Goal: Navigation & Orientation: Find specific page/section

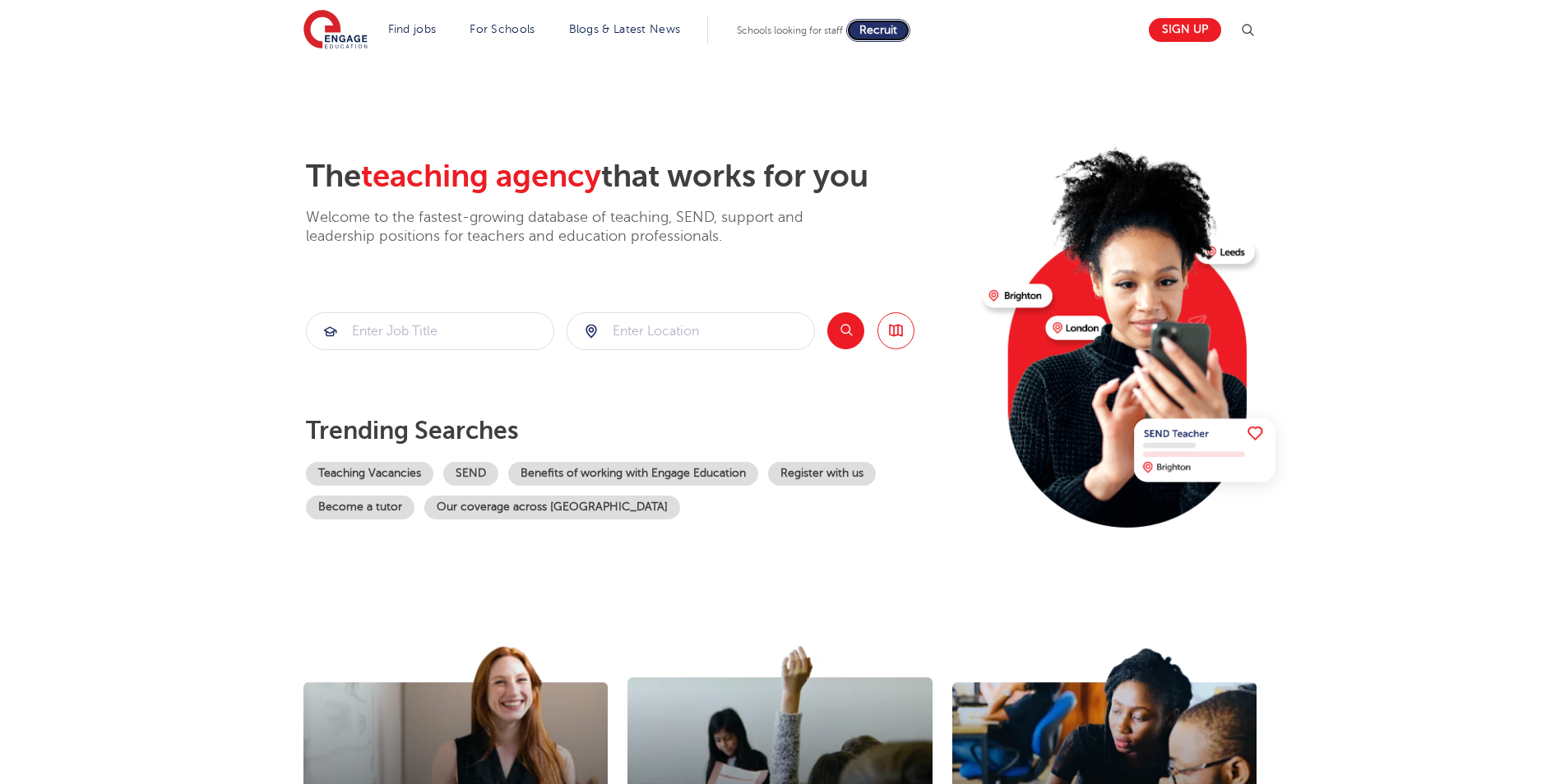
click at [894, 27] on span "Recruit" at bounding box center [878, 30] width 37 height 12
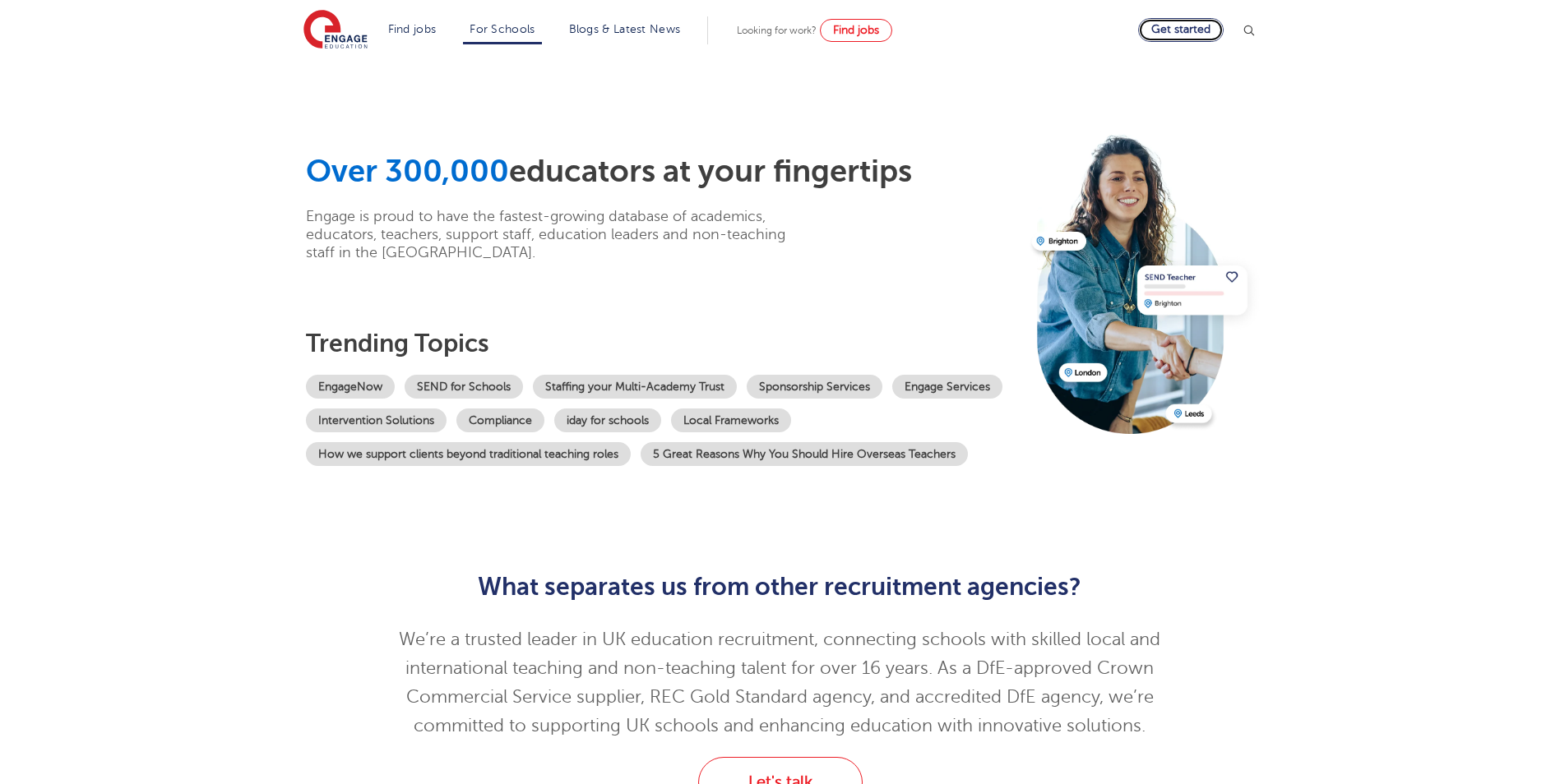
click at [1188, 28] on link "Get started" at bounding box center [1181, 29] width 85 height 24
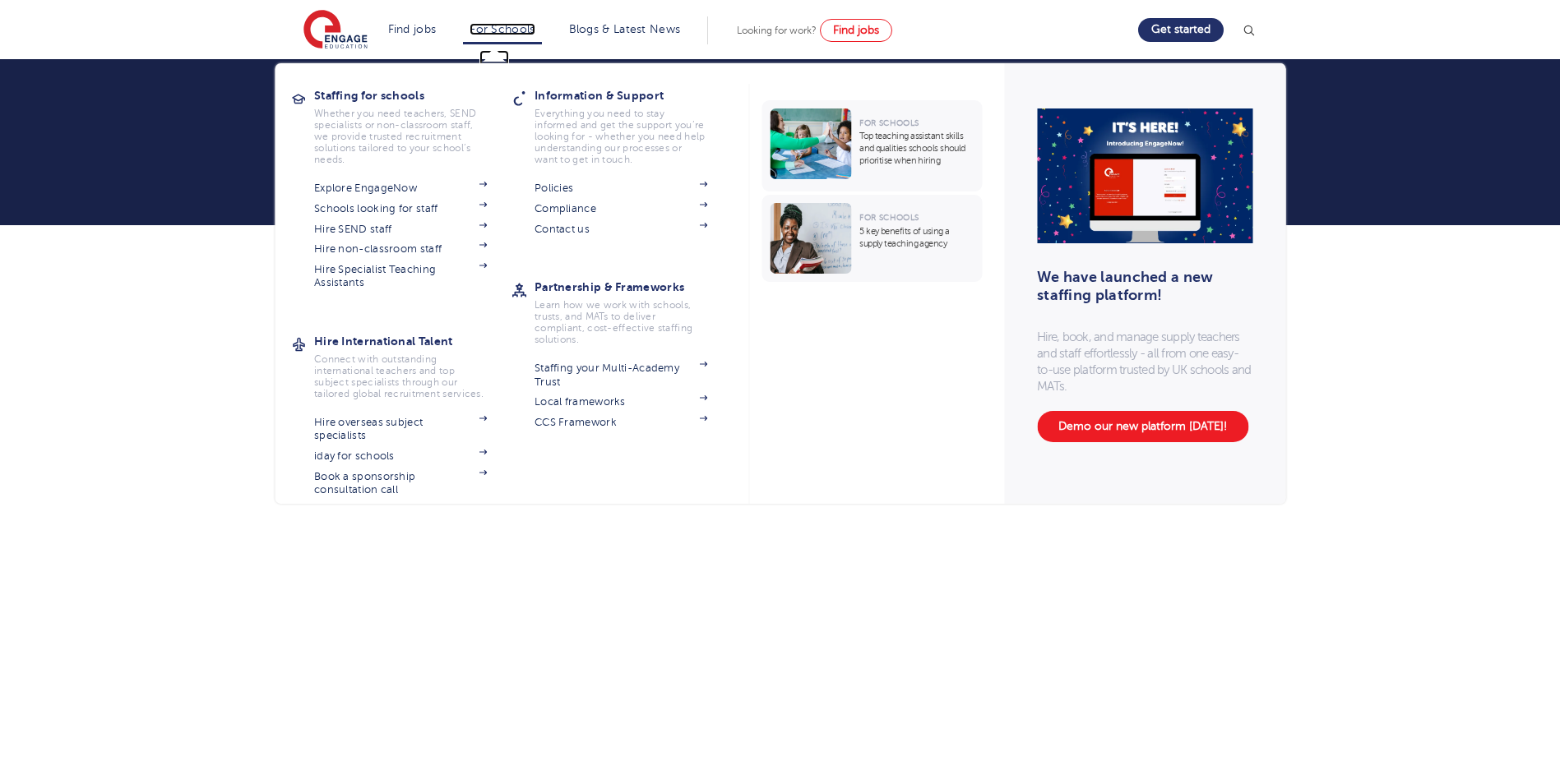
click at [510, 24] on link "For Schools" at bounding box center [501, 29] width 65 height 12
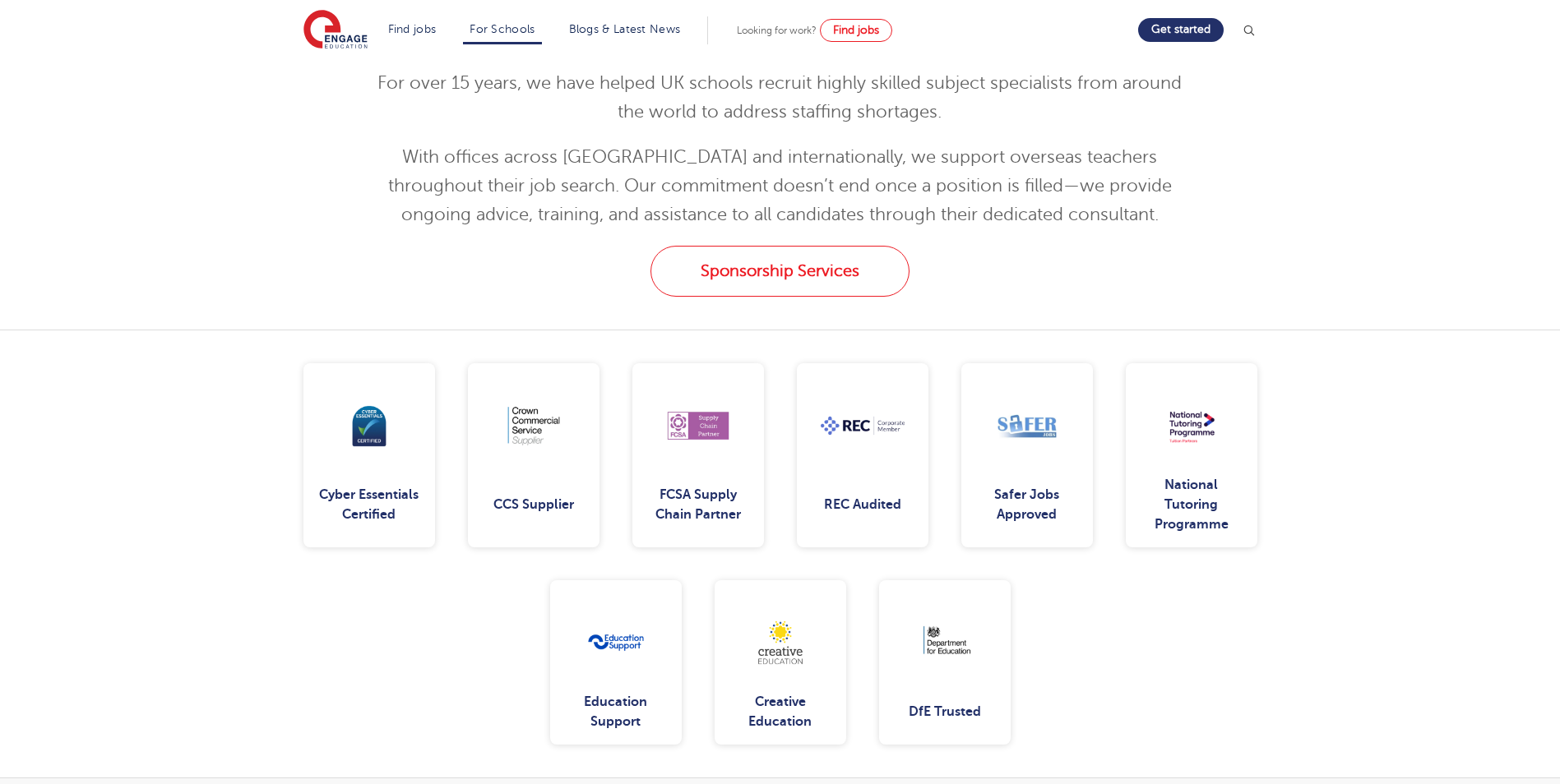
scroll to position [2383, 0]
